Goal: Task Accomplishment & Management: Manage account settings

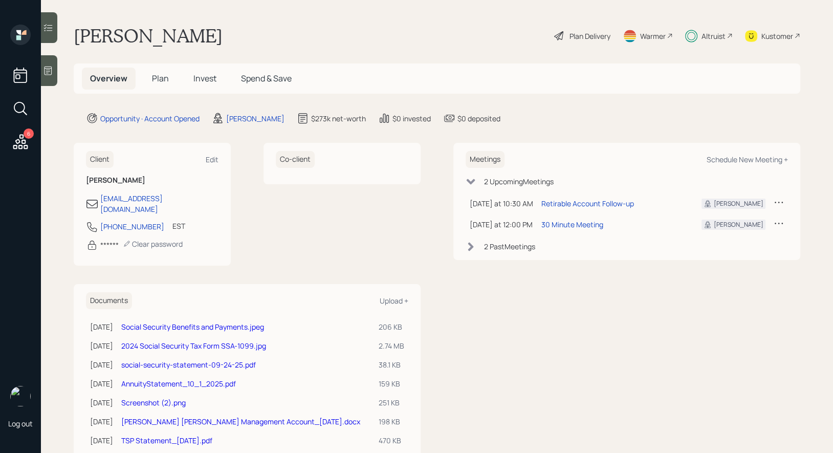
click at [206, 76] on span "Invest" at bounding box center [204, 78] width 23 height 11
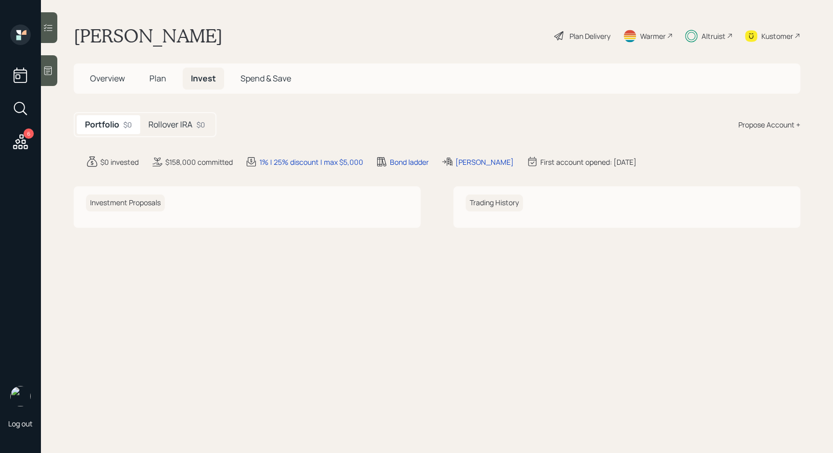
click at [196, 120] on div "Rollover IRA $0" at bounding box center [176, 124] width 73 height 19
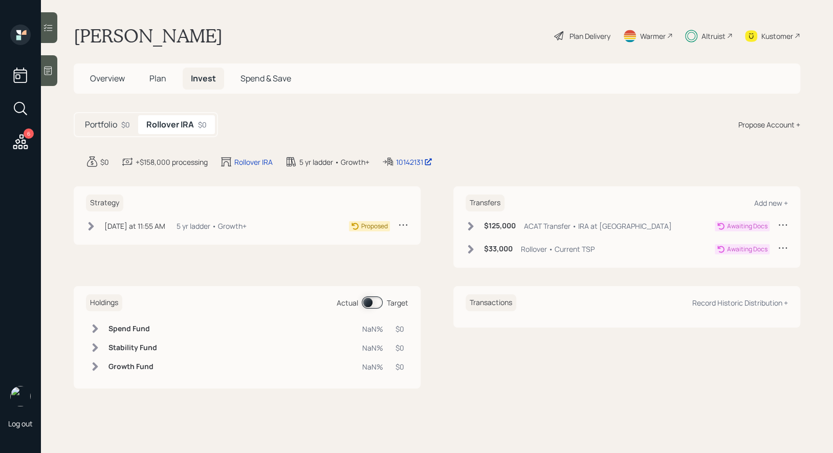
click at [470, 227] on icon at bounding box center [471, 226] width 6 height 9
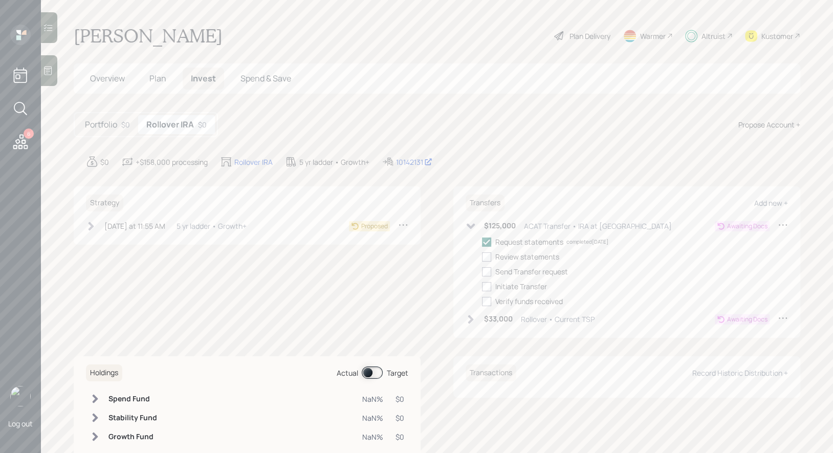
click at [471, 320] on icon at bounding box center [471, 319] width 6 height 9
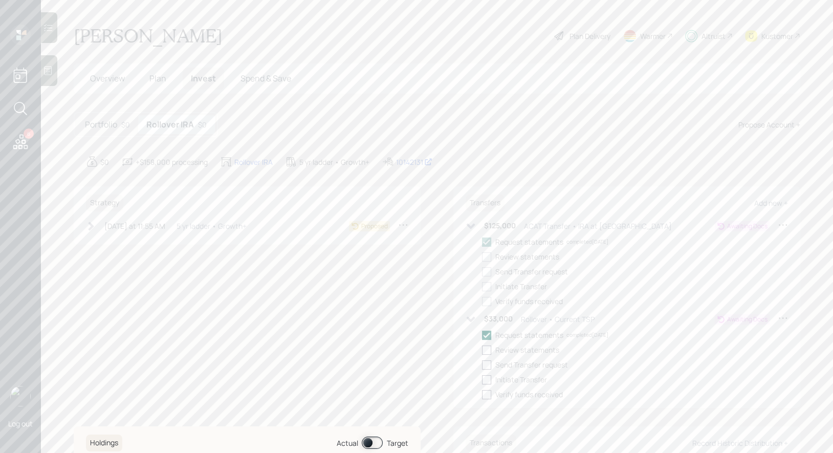
click at [93, 226] on icon at bounding box center [92, 226] width 6 height 9
click at [110, 239] on div at bounding box center [106, 241] width 9 height 9
click at [102, 242] on input "checkbox" at bounding box center [102, 242] width 1 height 1
checkbox input "true"
click at [123, 255] on div "Send plan for signature" at bounding box center [154, 256] width 76 height 11
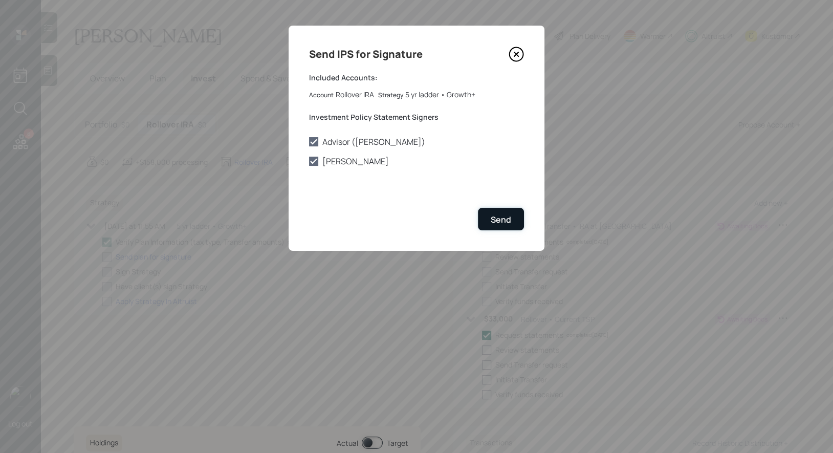
click at [497, 215] on div "Send" at bounding box center [501, 219] width 20 height 11
checkbox input "true"
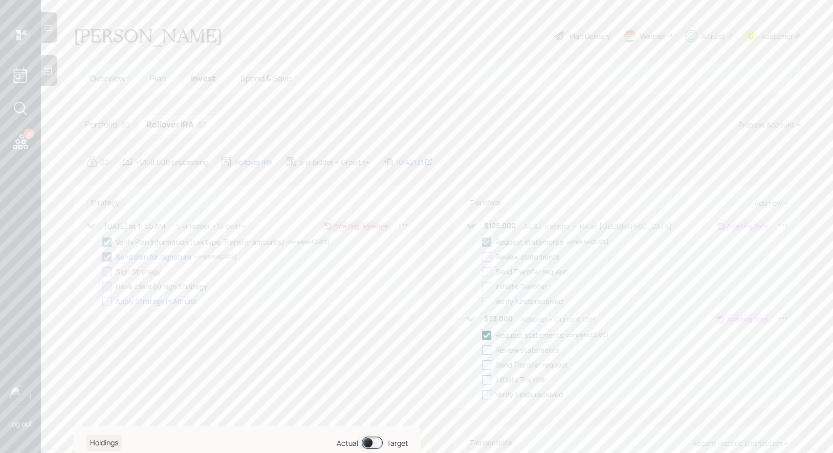
click at [403, 222] on icon at bounding box center [403, 225] width 10 height 10
click at [361, 245] on div "Cancel Strategy" at bounding box center [372, 244] width 74 height 10
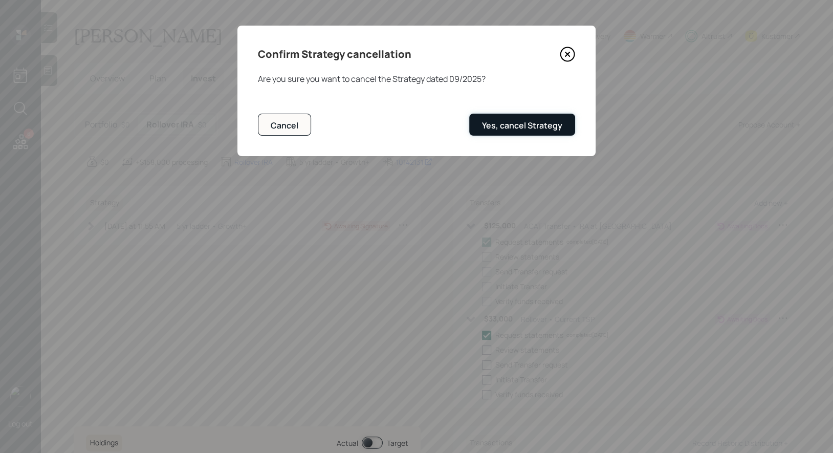
click at [544, 124] on div "Yes, cancel Strategy" at bounding box center [522, 125] width 80 height 11
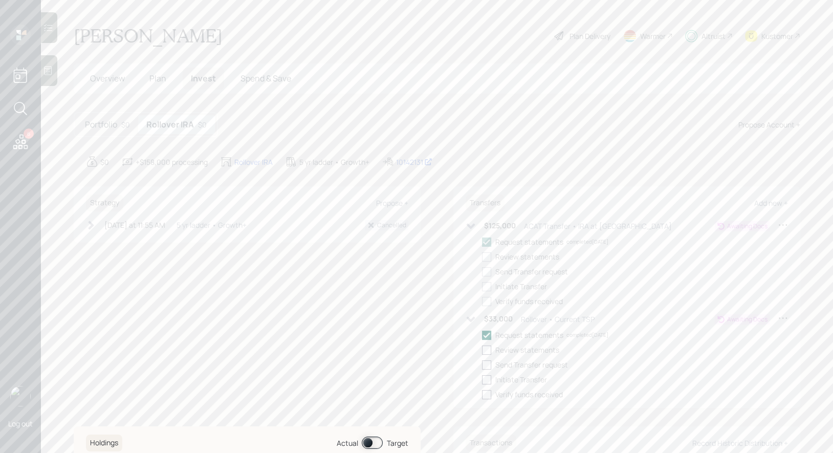
click at [155, 78] on span "Plan" at bounding box center [157, 78] width 17 height 11
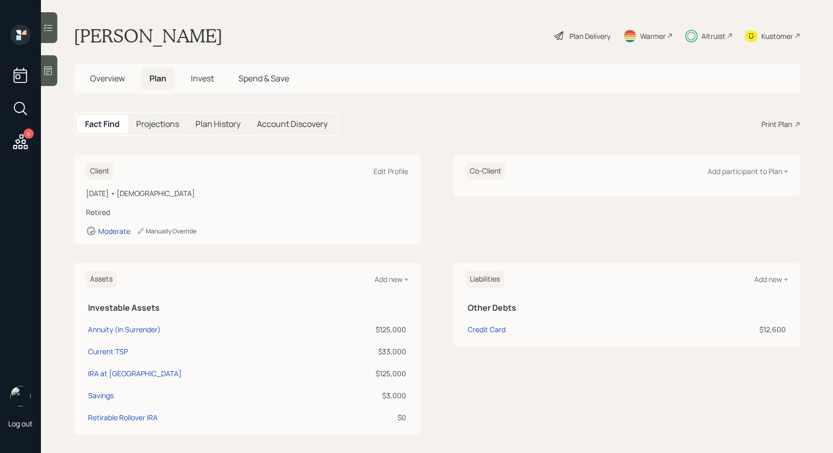
click at [157, 229] on div "Manually Override" at bounding box center [167, 231] width 60 height 9
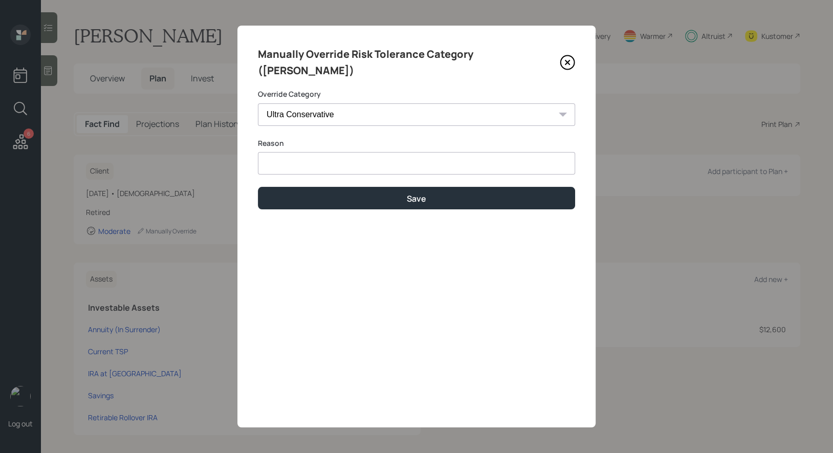
click at [565, 55] on icon at bounding box center [567, 62] width 15 height 15
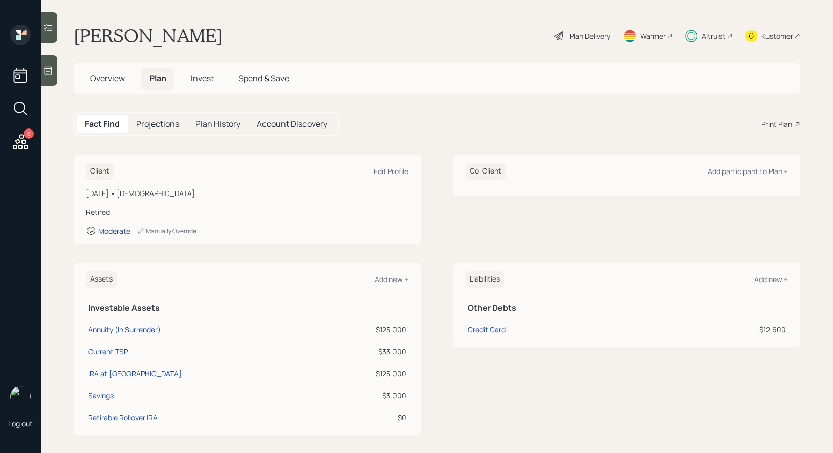
click at [115, 228] on div "Moderate" at bounding box center [114, 231] width 32 height 10
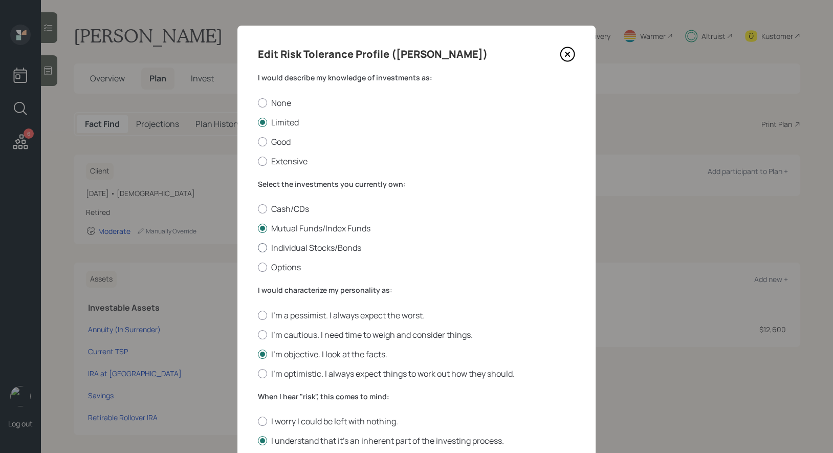
click at [264, 247] on div at bounding box center [262, 247] width 9 height 9
click at [258, 248] on input "Individual Stocks/Bonds" at bounding box center [257, 248] width 1 height 1
radio input "true"
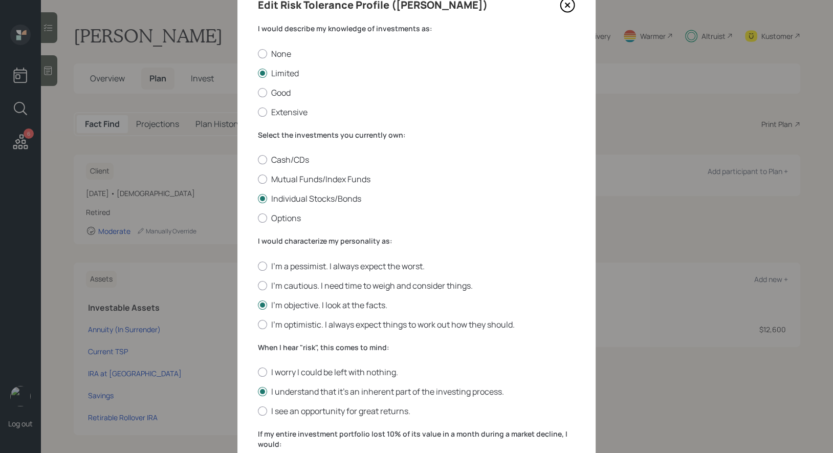
scroll to position [65, 0]
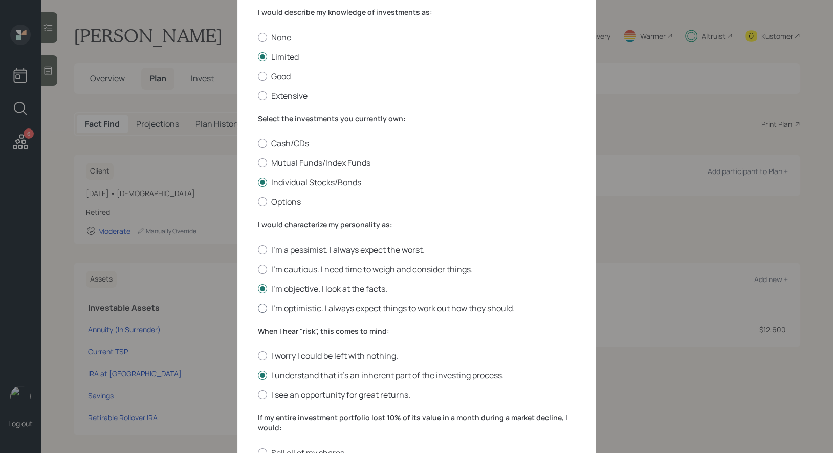
click at [262, 307] on div at bounding box center [262, 307] width 9 height 9
click at [258, 308] on input "I'm optimistic. I always expect things to work out how they should." at bounding box center [257, 308] width 1 height 1
radio input "true"
click at [260, 397] on div at bounding box center [262, 394] width 9 height 9
click at [258, 395] on input "I see an opportunity for great returns." at bounding box center [257, 395] width 1 height 1
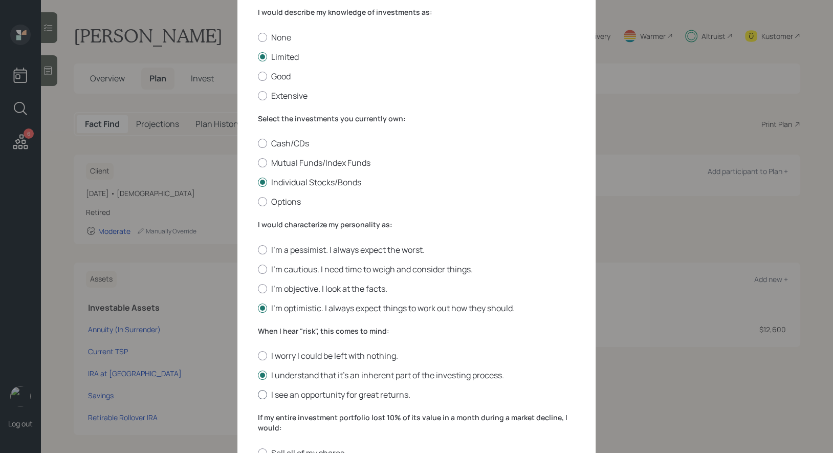
radio input "true"
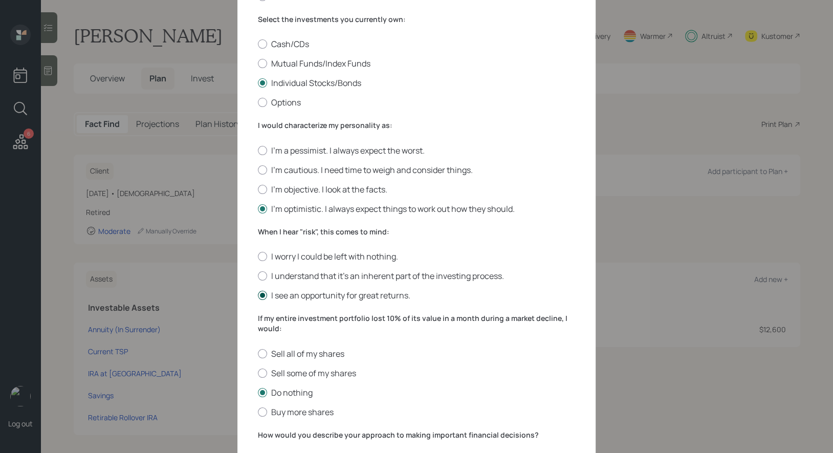
scroll to position [298, 0]
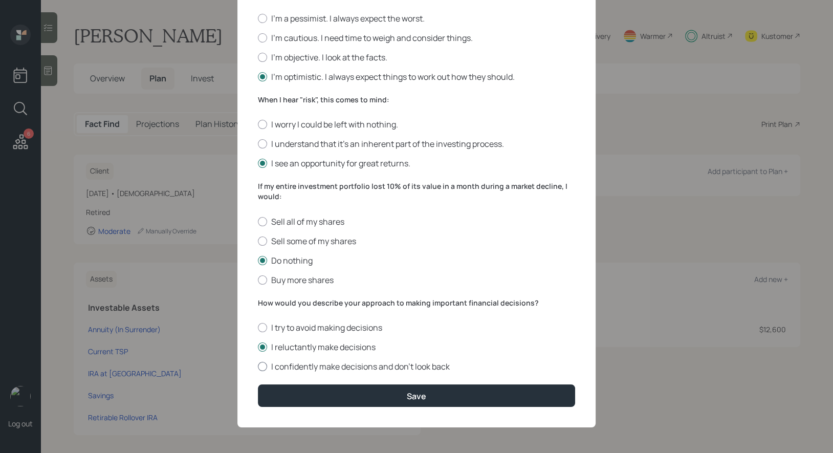
click at [263, 370] on div at bounding box center [262, 366] width 9 height 9
click at [258, 367] on input "I confidently make decisions and don’t look back" at bounding box center [257, 366] width 1 height 1
radio input "true"
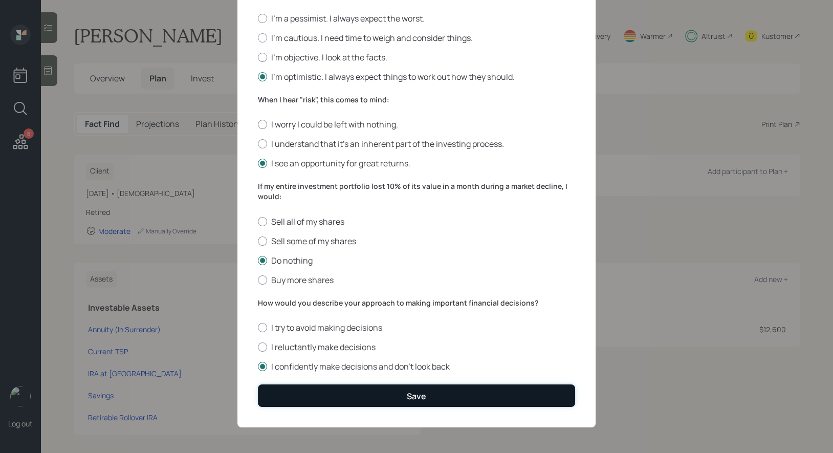
click at [286, 390] on button "Save" at bounding box center [416, 395] width 317 height 22
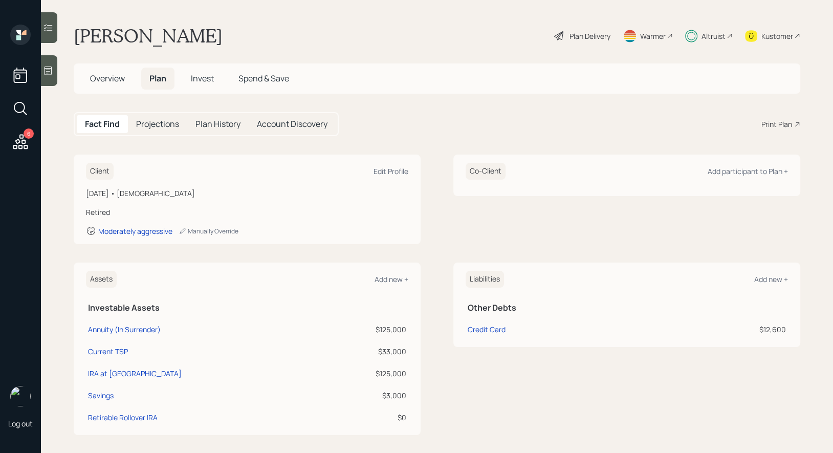
click at [592, 38] on div "Plan Delivery" at bounding box center [590, 36] width 41 height 11
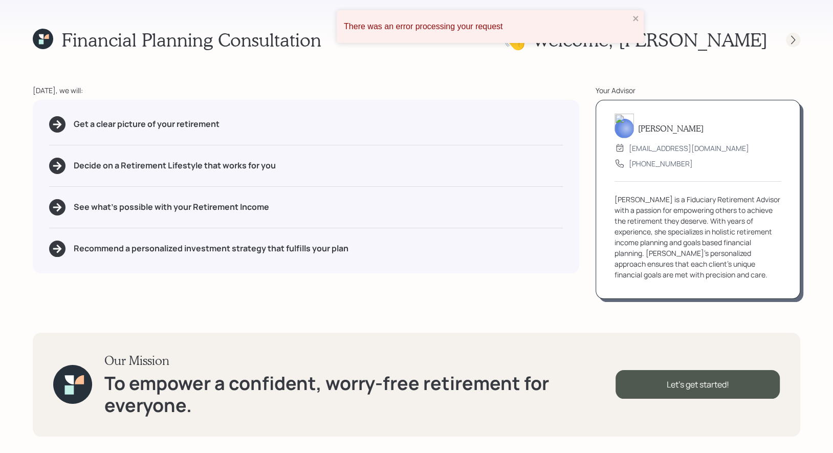
click at [794, 40] on icon at bounding box center [793, 40] width 10 height 10
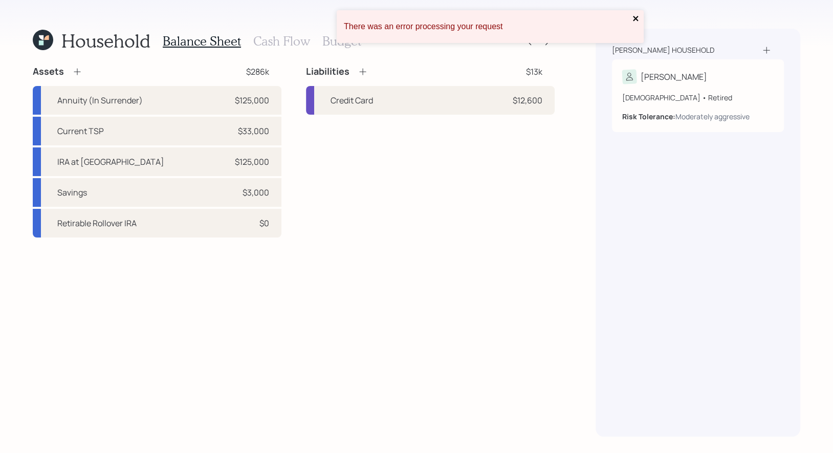
click at [634, 18] on icon "close" at bounding box center [635, 18] width 7 height 8
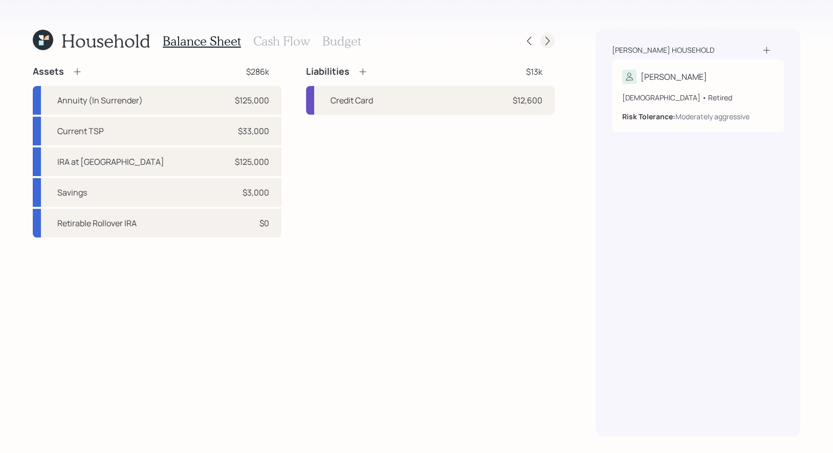
click at [546, 42] on icon at bounding box center [547, 41] width 10 height 10
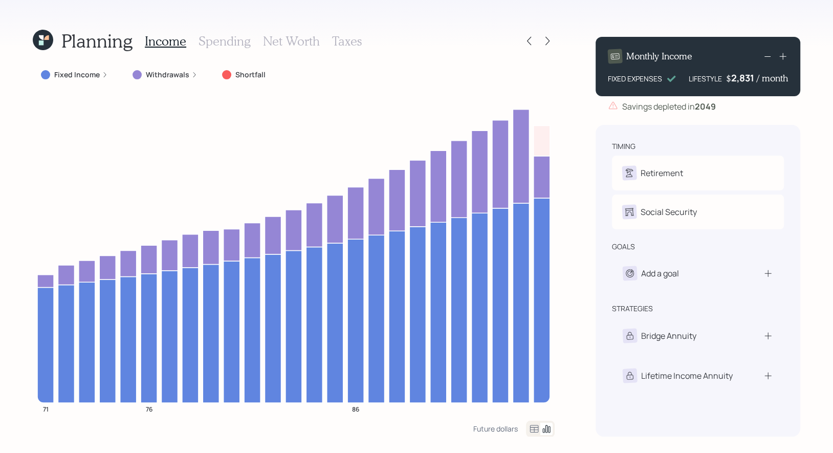
click at [546, 42] on icon at bounding box center [547, 41] width 10 height 10
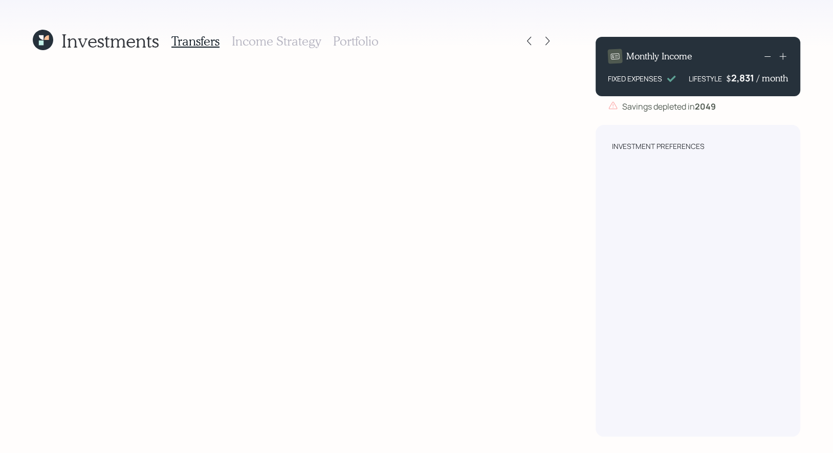
click at [288, 40] on h3 "Income Strategy" at bounding box center [276, 41] width 89 height 15
click at [356, 33] on div "Transfers Income Strategy Portfolio" at bounding box center [274, 41] width 207 height 25
click at [354, 42] on h3 "Portfolio" at bounding box center [356, 41] width 46 height 15
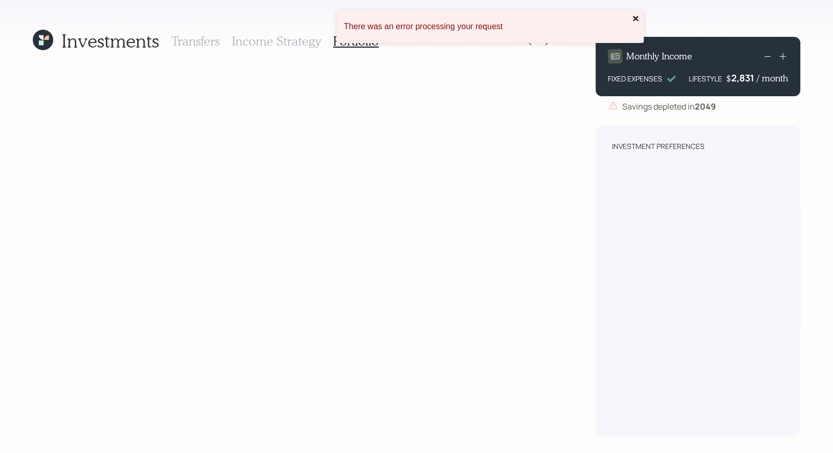
click at [633, 14] on icon "close" at bounding box center [635, 18] width 7 height 8
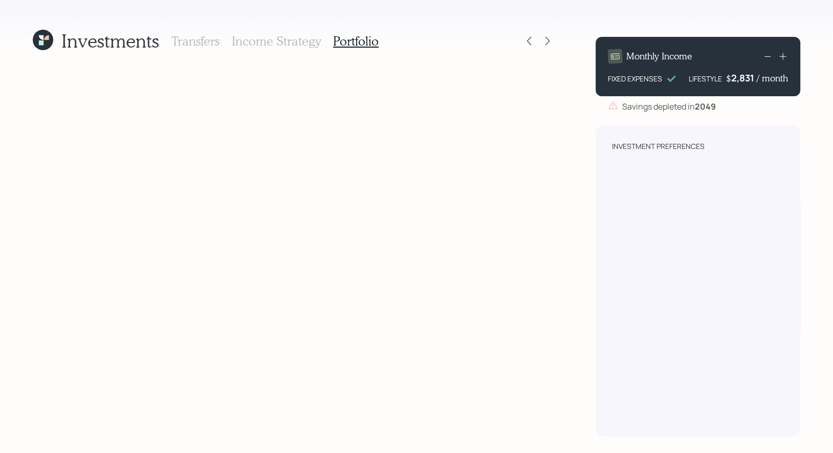
click at [192, 42] on h3 "Transfers" at bounding box center [195, 41] width 48 height 15
click at [36, 44] on icon at bounding box center [43, 40] width 20 height 20
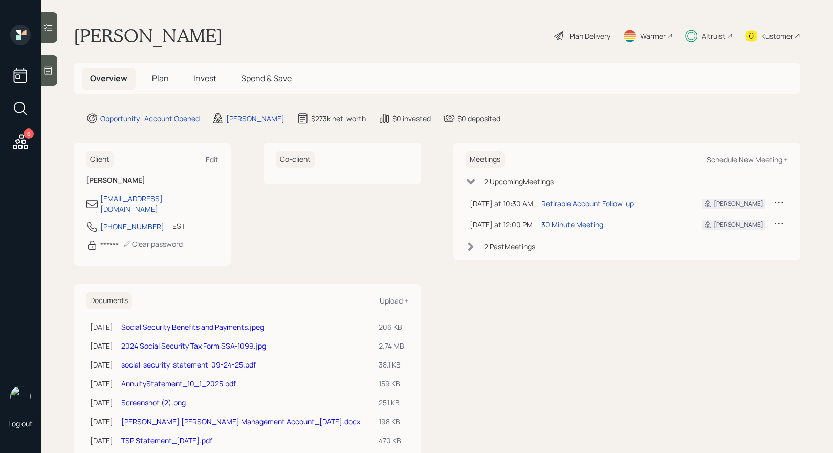
click at [206, 73] on span "Invest" at bounding box center [204, 78] width 23 height 11
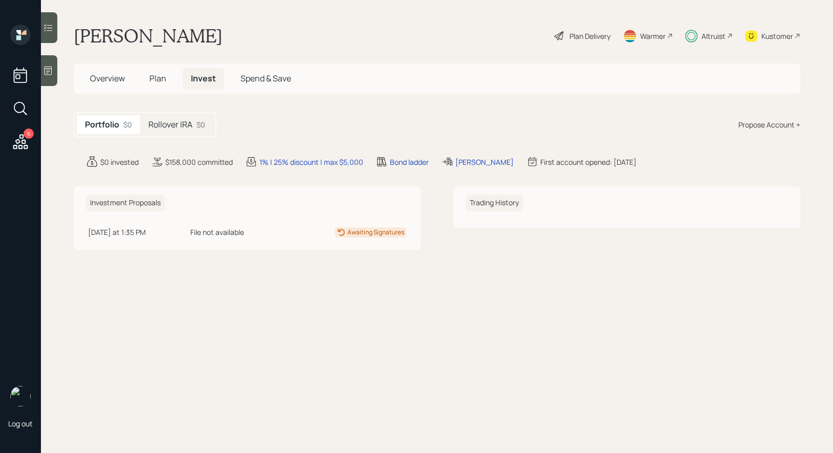
click at [164, 126] on h5 "Rollover IRA" at bounding box center [170, 125] width 44 height 10
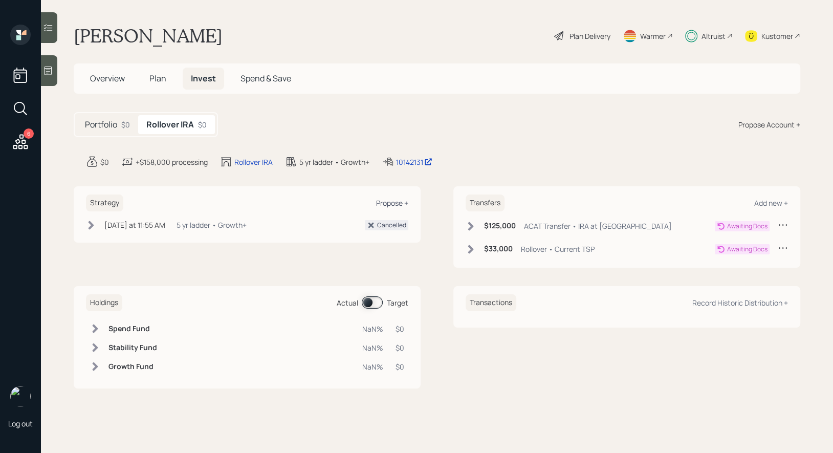
click at [385, 200] on div "Propose +" at bounding box center [392, 203] width 32 height 10
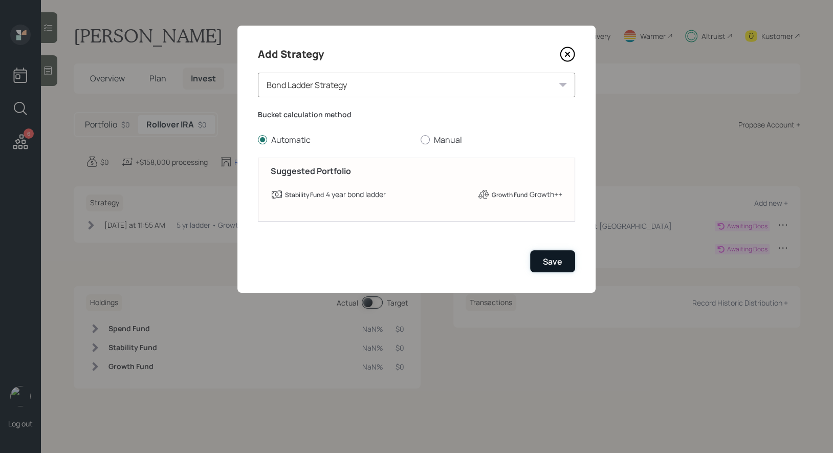
click at [558, 261] on div "Save" at bounding box center [552, 261] width 19 height 11
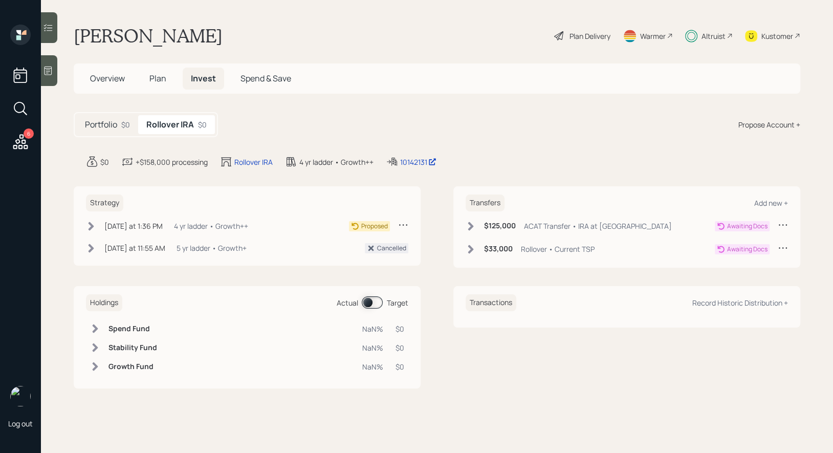
click at [555, 33] on icon at bounding box center [559, 36] width 12 height 12
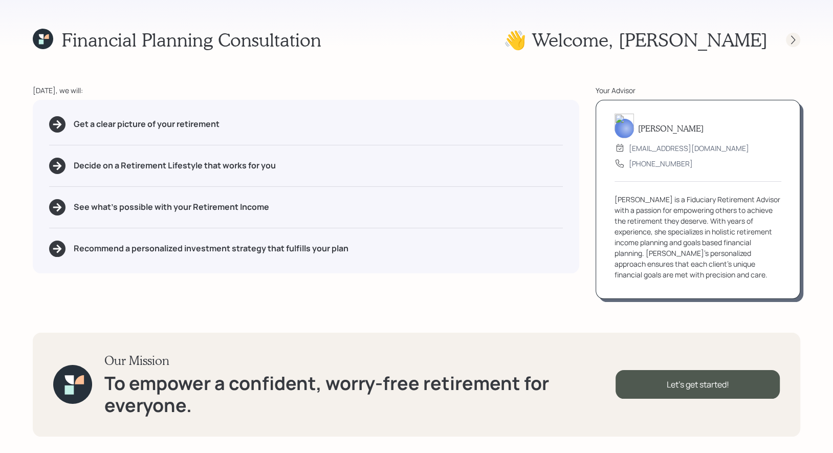
click at [791, 38] on icon at bounding box center [793, 40] width 10 height 10
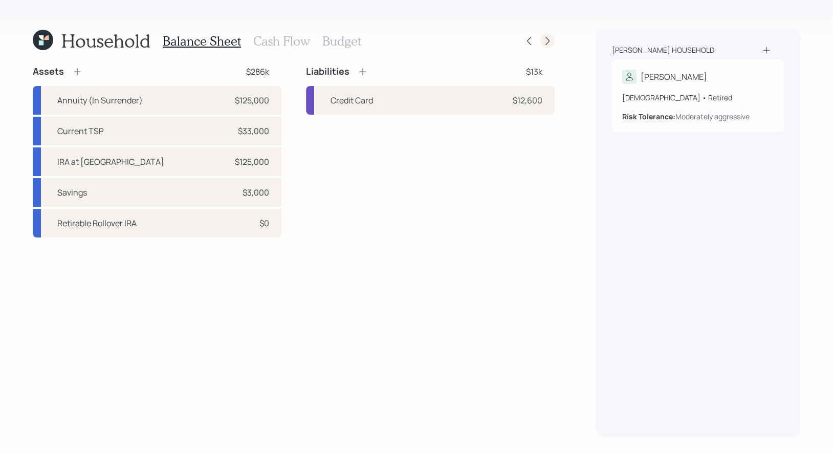
click at [550, 35] on div at bounding box center [547, 41] width 14 height 14
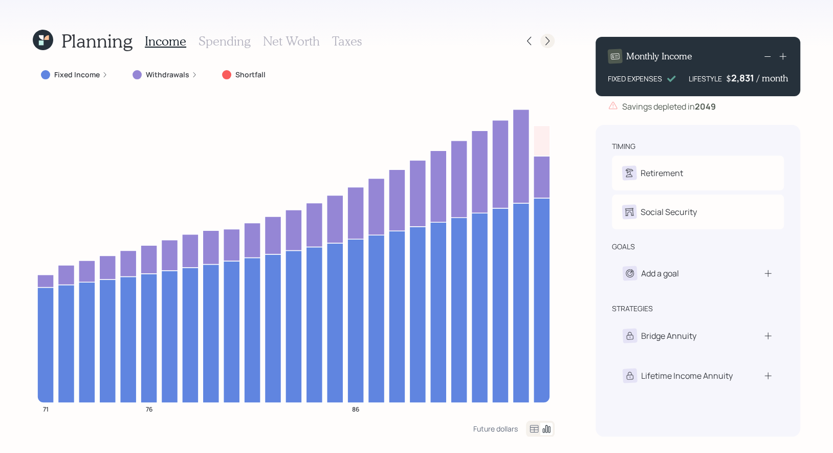
click at [550, 43] on icon at bounding box center [547, 41] width 10 height 10
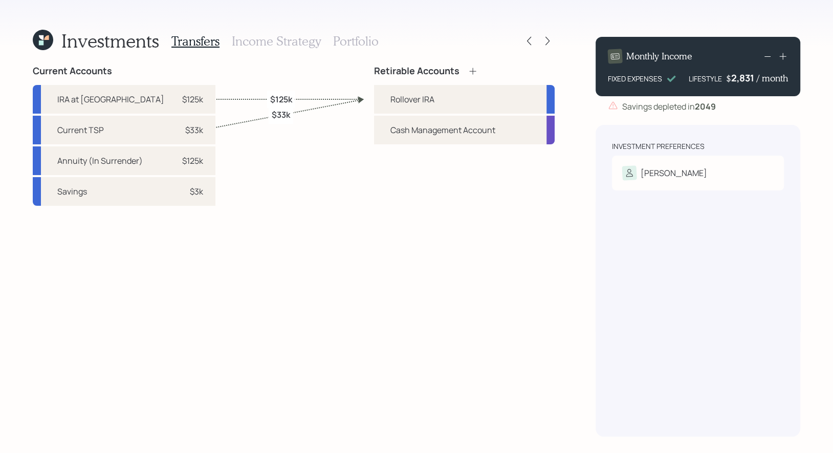
click at [290, 41] on h3 "Income Strategy" at bounding box center [276, 41] width 89 height 15
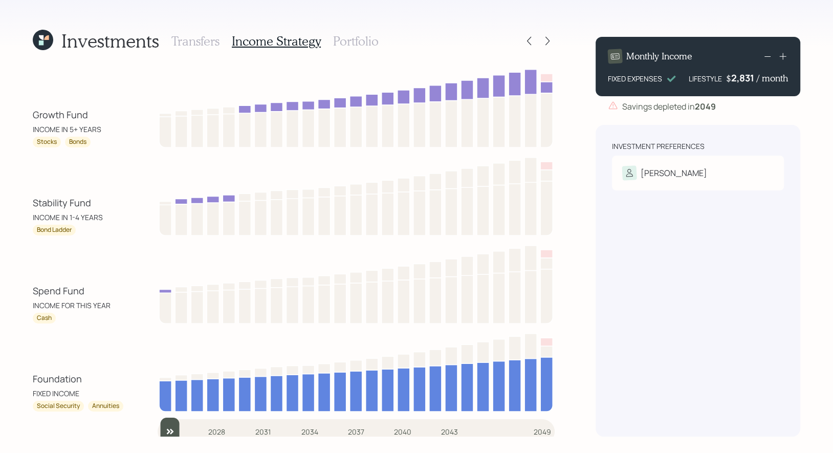
click at [375, 34] on h3 "Portfolio" at bounding box center [356, 41] width 46 height 15
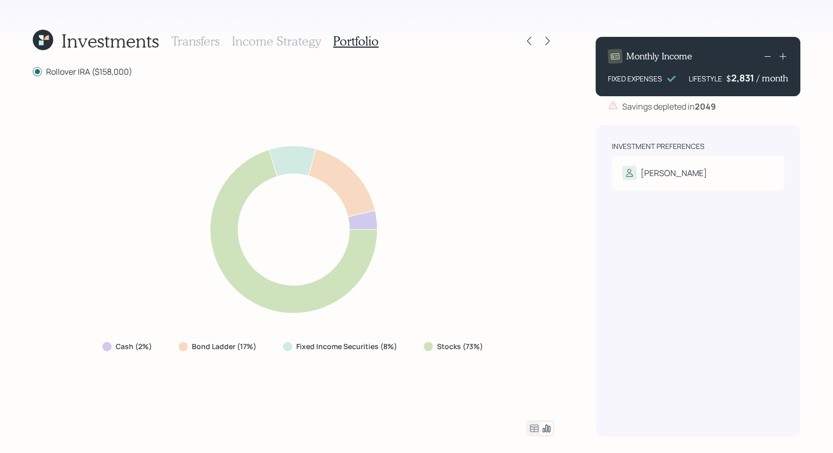
click at [39, 37] on icon at bounding box center [41, 37] width 5 height 5
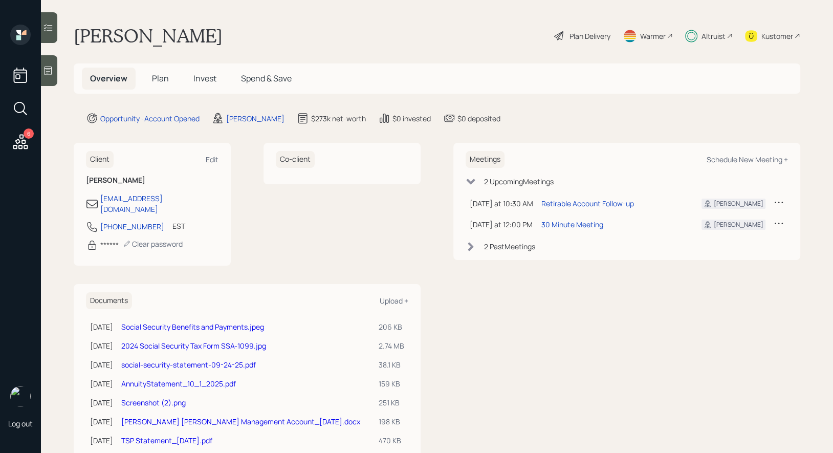
click at [205, 77] on span "Invest" at bounding box center [204, 78] width 23 height 11
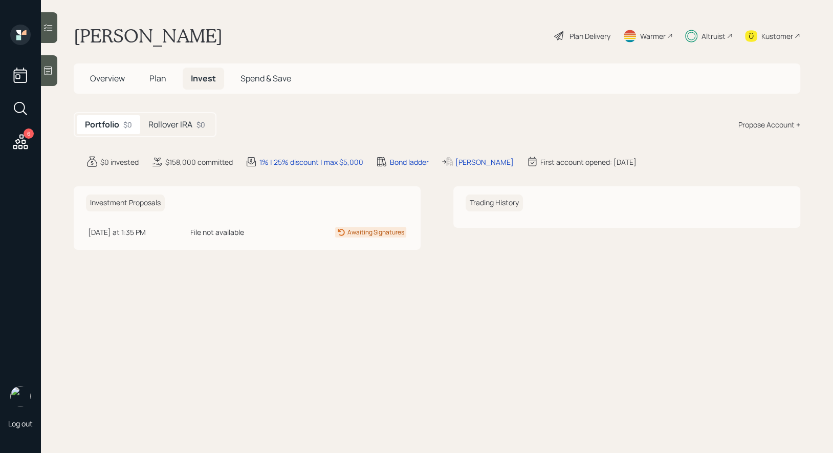
click at [182, 114] on div "Portfolio $0 Rollover IRA $0" at bounding box center [145, 124] width 143 height 25
click at [181, 124] on h5 "Rollover IRA" at bounding box center [170, 125] width 44 height 10
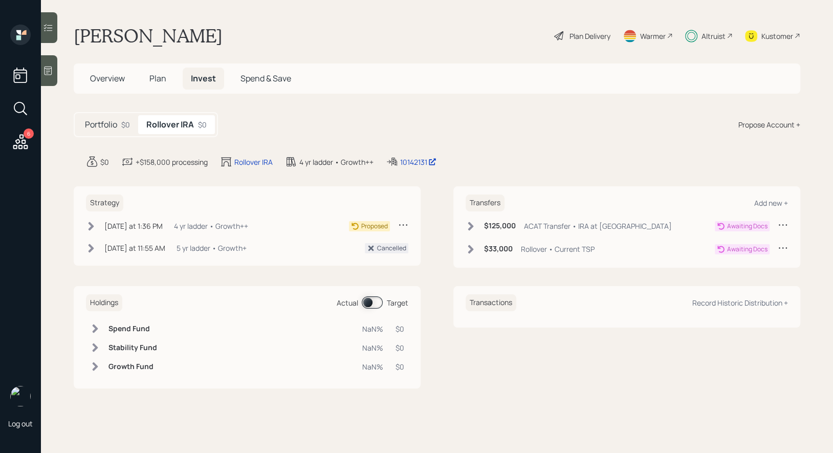
click at [91, 226] on icon at bounding box center [92, 226] width 6 height 9
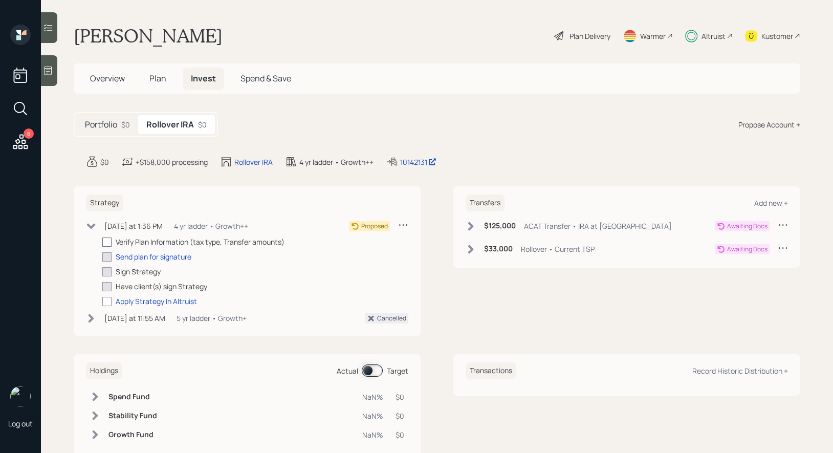
click at [106, 238] on div at bounding box center [106, 241] width 9 height 9
click at [102, 242] on input "checkbox" at bounding box center [102, 242] width 1 height 1
checkbox input "true"
click at [133, 255] on div "Send plan for signature" at bounding box center [154, 256] width 76 height 11
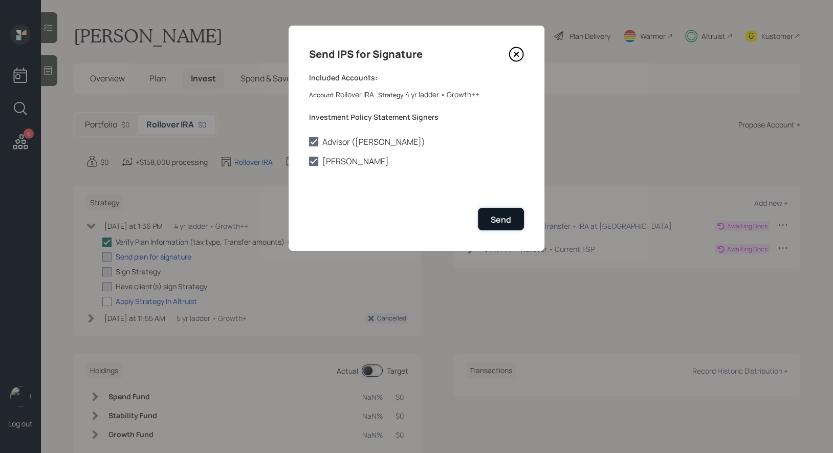
click at [497, 218] on div "Send" at bounding box center [501, 219] width 20 height 11
checkbox input "true"
